Goal: Find contact information: Find contact information

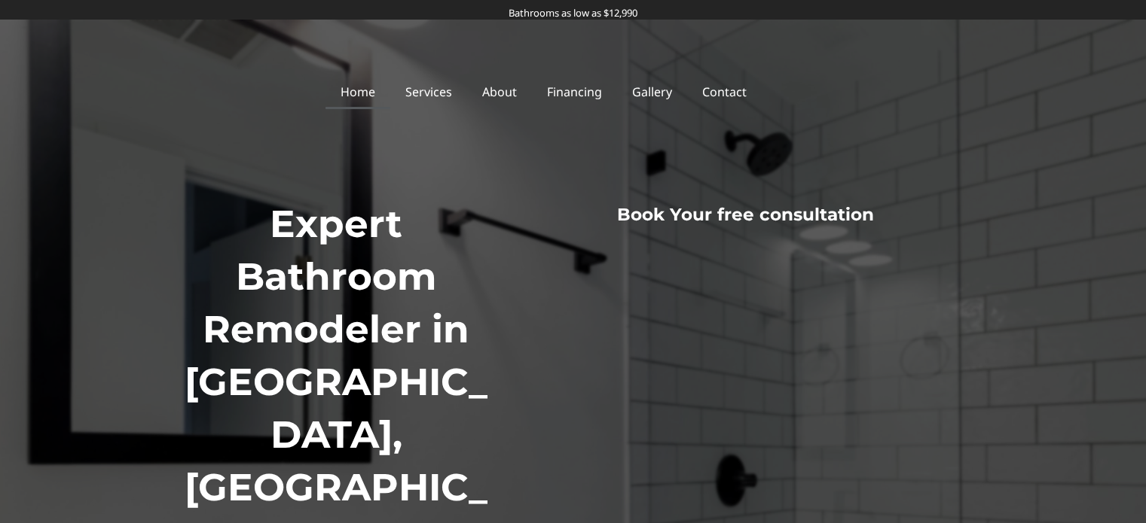
drag, startPoint x: 441, startPoint y: 460, endPoint x: 168, endPoint y: 432, distance: 274.1
click at [168, 432] on div "Expert Bathroom Remodeler in Columbus, OH Your go-to specialists for bathroom r…" at bounding box center [338, 492] width 345 height 602
copy h2 "Your go-to specialists for bathroom remodeling in Columbus, Ohio."
click at [422, 86] on link "Services" at bounding box center [428, 92] width 77 height 35
click at [441, 92] on link "Services" at bounding box center [428, 92] width 77 height 35
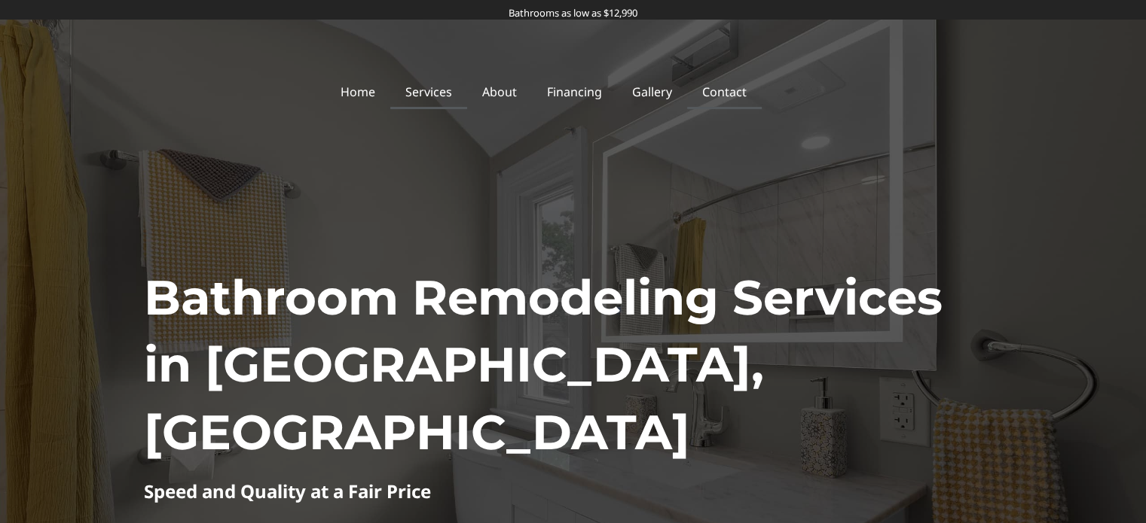
click at [743, 90] on link "Contact" at bounding box center [724, 92] width 75 height 35
